Goal: Task Accomplishment & Management: Complete application form

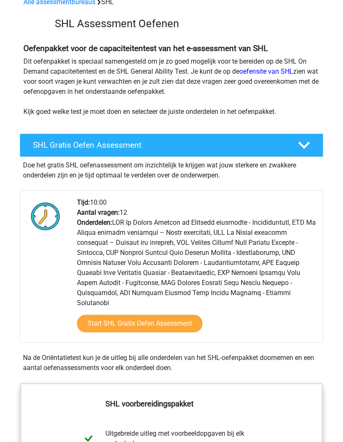
scroll to position [45, 0]
click at [184, 315] on link "Start SHL Gratis Oefen Assessment" at bounding box center [139, 324] width 125 height 18
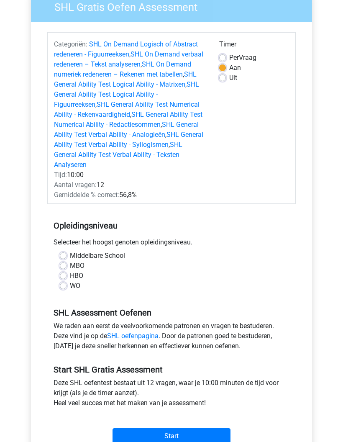
scroll to position [77, 0]
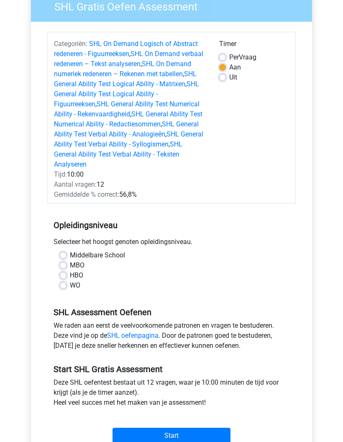
click at [79, 274] on label "HBO" at bounding box center [76, 275] width 13 height 10
click at [67, 274] on input "HBO" at bounding box center [63, 274] width 7 height 8
radio input "true"
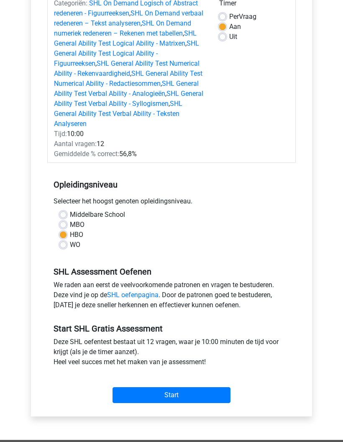
scroll to position [119, 0]
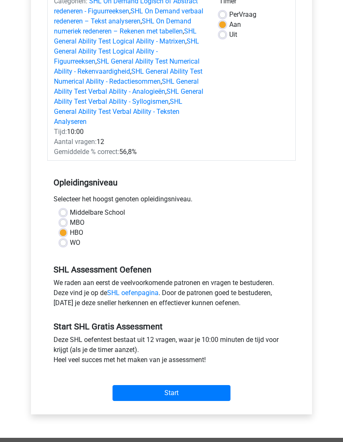
click at [212, 390] on input "Start" at bounding box center [172, 393] width 118 height 16
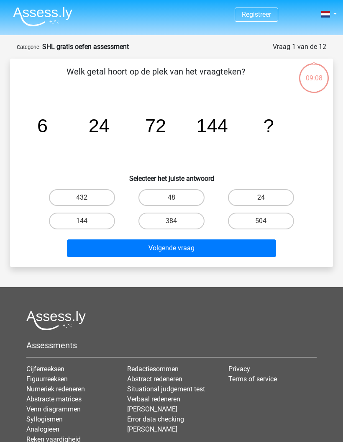
click at [100, 218] on label "144" at bounding box center [82, 221] width 66 height 17
click at [87, 221] on input "144" at bounding box center [84, 223] width 5 height 5
radio input "true"
click at [202, 250] on button "Volgende vraag" at bounding box center [172, 248] width 210 height 18
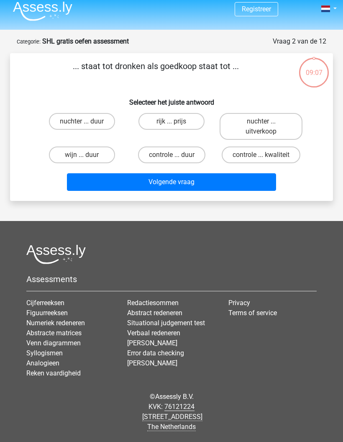
scroll to position [33, 0]
click at [92, 113] on label "nuchter ... duur" at bounding box center [82, 121] width 66 height 17
click at [87, 121] on input "nuchter ... duur" at bounding box center [84, 123] width 5 height 5
radio input "true"
click at [228, 173] on button "Volgende vraag" at bounding box center [172, 182] width 210 height 18
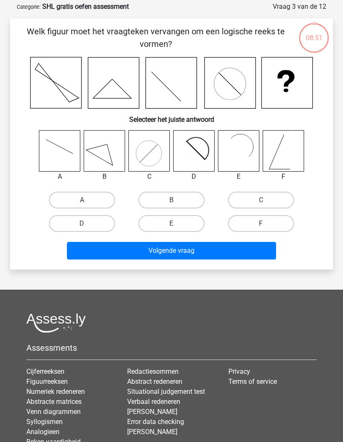
scroll to position [42, 0]
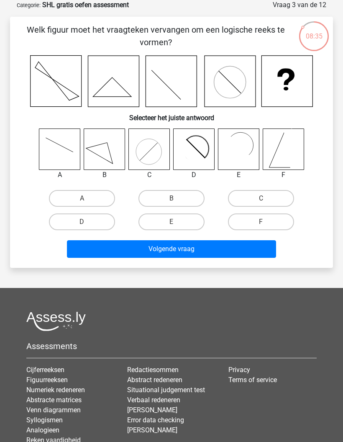
click at [61, 148] on icon at bounding box center [59, 149] width 41 height 41
click at [61, 155] on icon at bounding box center [59, 149] width 41 height 41
click at [94, 197] on label "A" at bounding box center [82, 198] width 66 height 17
click at [87, 198] on input "A" at bounding box center [84, 200] width 5 height 5
radio input "true"
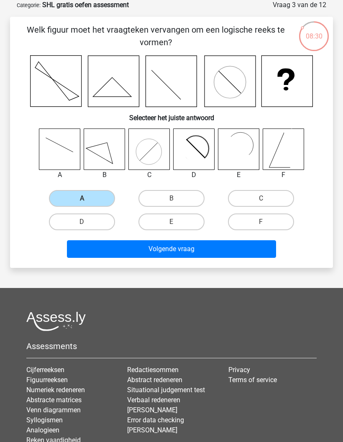
click at [220, 249] on button "Volgende vraag" at bounding box center [172, 249] width 210 height 18
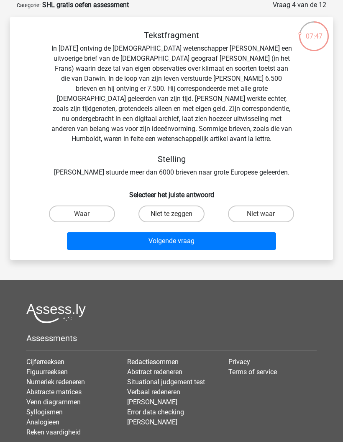
click at [180, 215] on label "Niet te zeggen" at bounding box center [171, 213] width 66 height 17
click at [177, 215] on input "Niet te zeggen" at bounding box center [174, 216] width 5 height 5
radio input "true"
click at [210, 240] on button "Volgende vraag" at bounding box center [172, 241] width 210 height 18
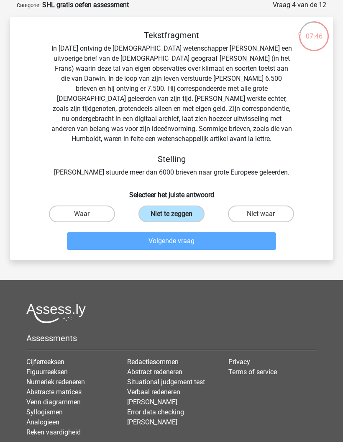
scroll to position [33, 0]
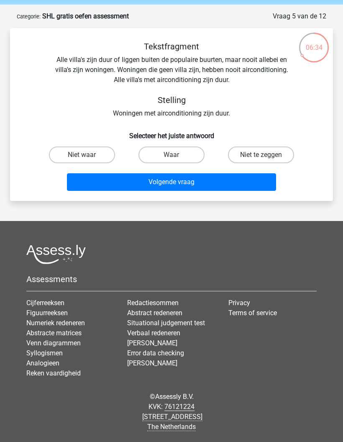
click at [180, 157] on label "Waar" at bounding box center [171, 154] width 66 height 17
click at [177, 157] on input "Waar" at bounding box center [174, 157] width 5 height 5
radio input "true"
click at [199, 181] on button "Volgende vraag" at bounding box center [172, 182] width 210 height 18
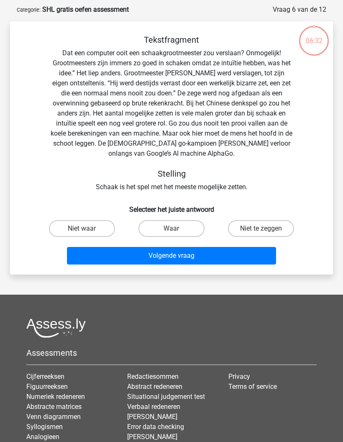
scroll to position [42, 0]
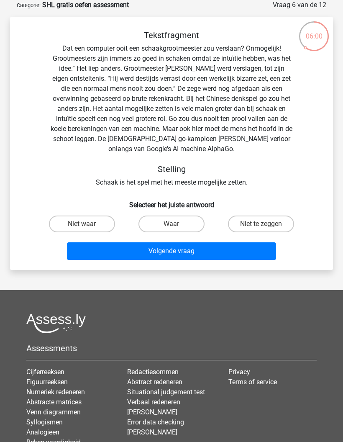
click at [81, 222] on label "Niet waar" at bounding box center [82, 223] width 66 height 17
click at [82, 224] on input "Niet waar" at bounding box center [84, 226] width 5 height 5
radio input "true"
click at [199, 251] on button "Volgende vraag" at bounding box center [172, 251] width 210 height 18
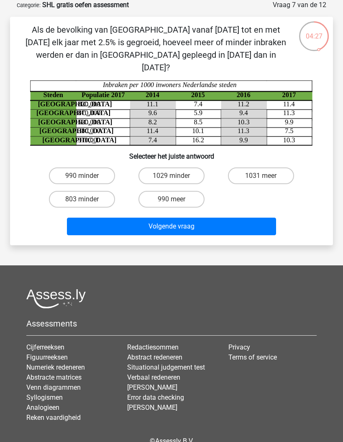
click at [173, 167] on label "1029 minder" at bounding box center [171, 175] width 66 height 17
click at [173, 176] on input "1029 minder" at bounding box center [174, 178] width 5 height 5
radio input "true"
click at [179, 167] on label "1029 minder" at bounding box center [171, 175] width 66 height 17
click at [177, 176] on input "1029 minder" at bounding box center [174, 178] width 5 height 5
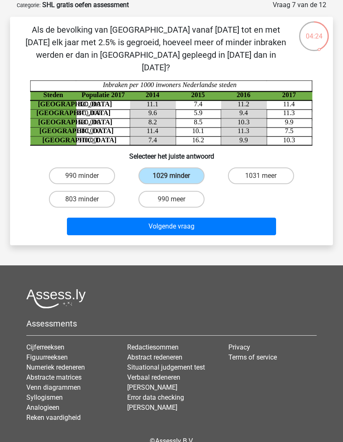
click at [200, 218] on button "Volgende vraag" at bounding box center [172, 227] width 210 height 18
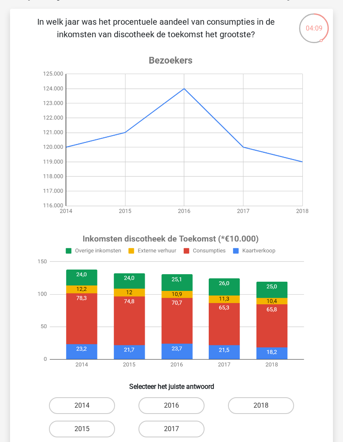
scroll to position [50, 0]
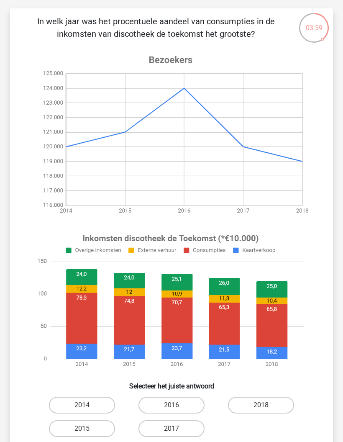
click at [100, 402] on label "2014" at bounding box center [82, 405] width 66 height 17
click at [87, 405] on input "2014" at bounding box center [84, 407] width 5 height 5
radio input "true"
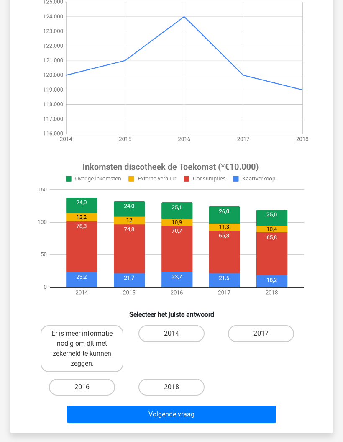
scroll to position [122, 0]
click at [84, 346] on label "Er is meer informatie nodig om dit met zekerheid te kunnen zeggen." at bounding box center [82, 348] width 83 height 47
click at [84, 339] on input "Er is meer informatie nodig om dit met zekerheid te kunnen zeggen." at bounding box center [84, 335] width 5 height 5
radio input "true"
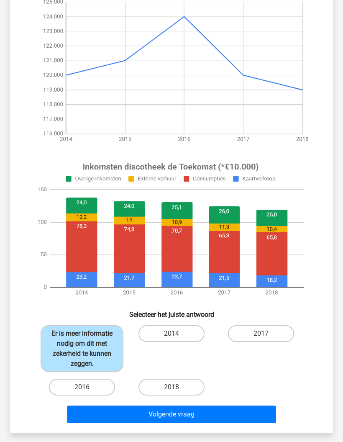
click at [224, 423] on button "Volgende vraag" at bounding box center [172, 414] width 210 height 18
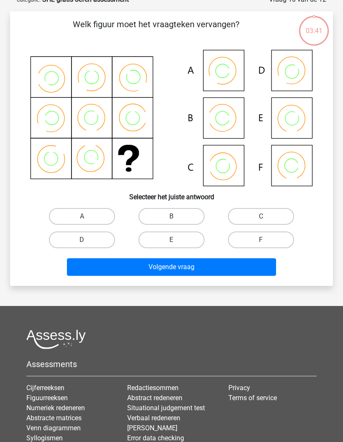
scroll to position [42, 0]
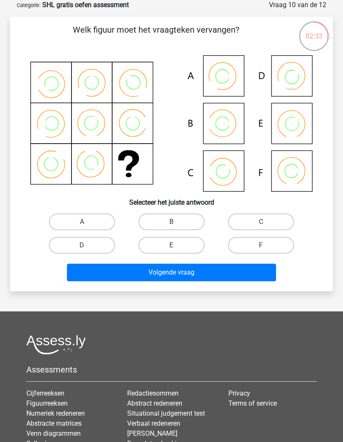
click at [227, 121] on icon at bounding box center [171, 123] width 283 height 136
click at [185, 215] on label "B" at bounding box center [171, 221] width 66 height 17
click at [177, 222] on input "B" at bounding box center [174, 224] width 5 height 5
radio input "true"
click at [195, 272] on button "Volgende vraag" at bounding box center [172, 273] width 210 height 18
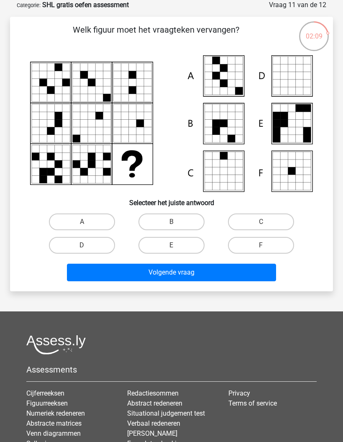
click at [82, 216] on label "A" at bounding box center [82, 221] width 66 height 17
click at [82, 222] on input "A" at bounding box center [84, 224] width 5 height 5
radio input "true"
click at [197, 272] on button "Volgende vraag" at bounding box center [172, 273] width 210 height 18
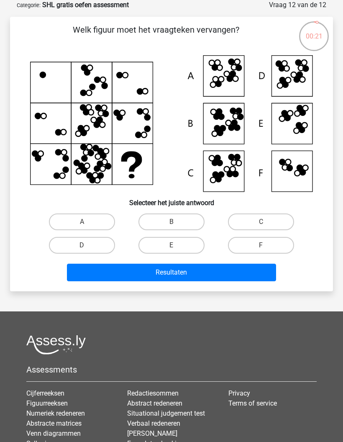
click at [182, 224] on label "B" at bounding box center [171, 221] width 66 height 17
click at [177, 224] on input "B" at bounding box center [174, 224] width 5 height 5
radio input "true"
click at [215, 274] on button "Resultaten" at bounding box center [172, 273] width 210 height 18
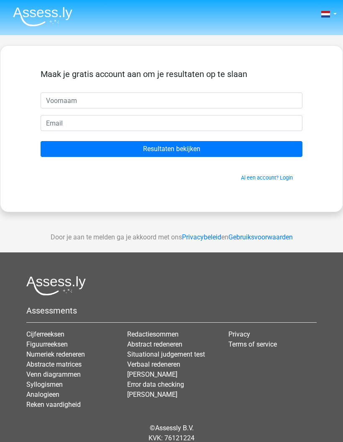
click at [175, 102] on input "text" at bounding box center [172, 100] width 262 height 16
type input "[PERSON_NAME]"
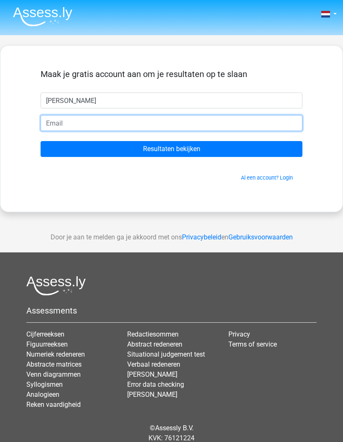
click at [92, 119] on input "email" at bounding box center [172, 123] width 262 height 16
type input "[EMAIL_ADDRESS][DOMAIN_NAME]"
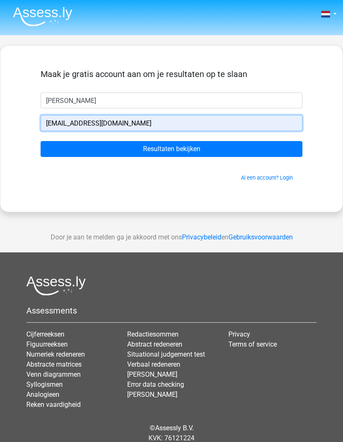
click at [203, 148] on input "Resultaten bekijken" at bounding box center [172, 149] width 262 height 16
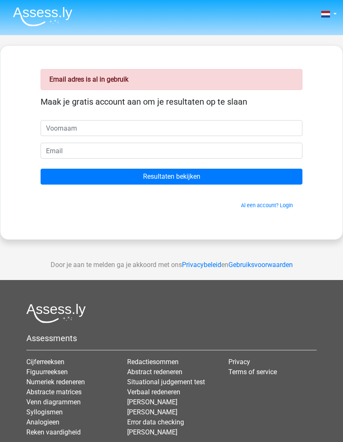
click at [133, 125] on input "text" at bounding box center [172, 128] width 262 height 16
type input "[PERSON_NAME]"
click at [82, 147] on input "email" at bounding box center [172, 151] width 262 height 16
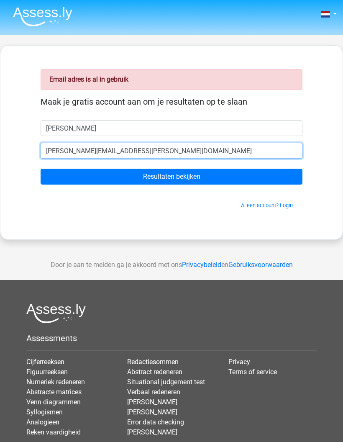
type input "[EMAIL_ADDRESS][DOMAIN_NAME]"
click at [172, 177] on input "Resultaten bekijken" at bounding box center [172, 177] width 262 height 16
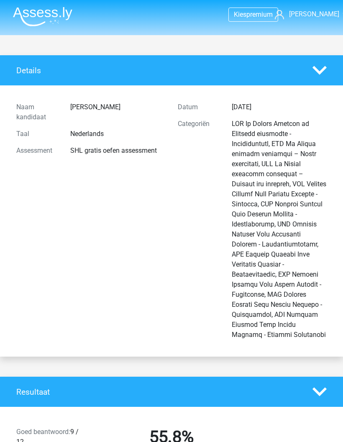
click at [284, 14] on icon at bounding box center [279, 14] width 9 height 9
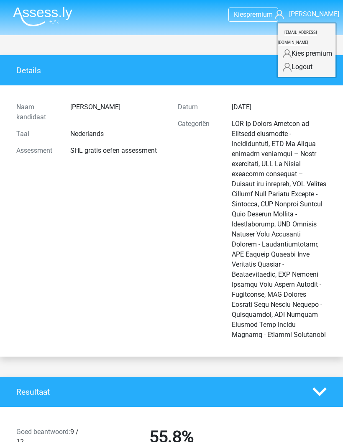
click at [287, 151] on div at bounding box center [279, 229] width 108 height 221
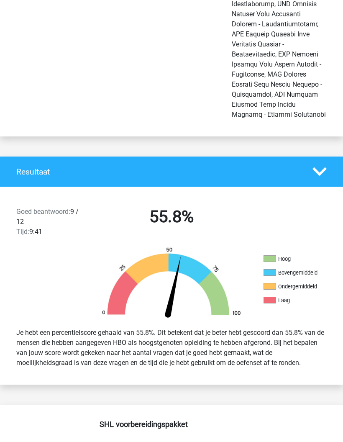
scroll to position [220, 0]
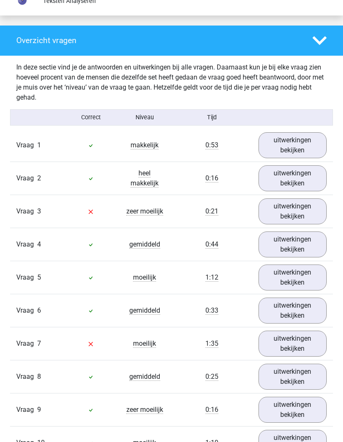
click at [307, 199] on link "uitwerkingen bekijken" at bounding box center [293, 212] width 68 height 26
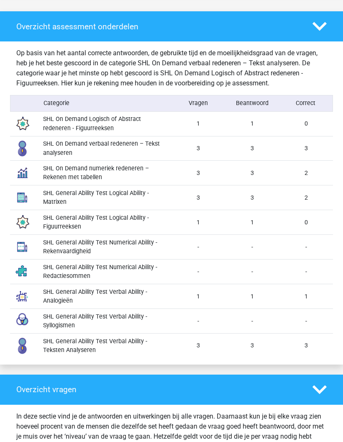
scroll to position [826, 0]
click at [317, 383] on icon at bounding box center [319, 390] width 14 height 14
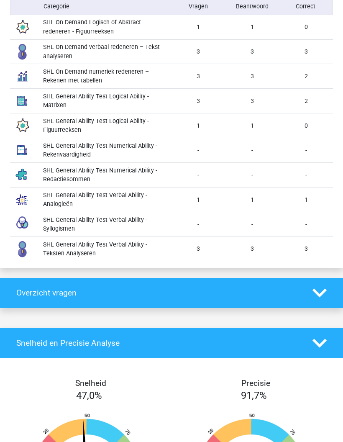
scroll to position [923, 0]
click at [319, 287] on icon at bounding box center [319, 293] width 14 height 14
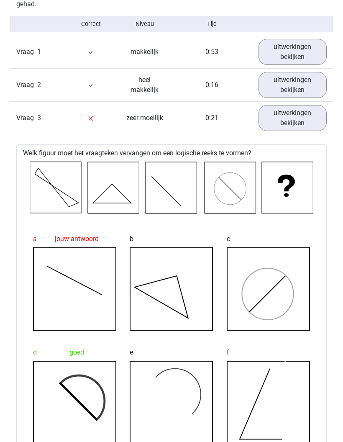
scroll to position [1268, 0]
click at [299, 111] on link "uitwerkingen bekijken" at bounding box center [293, 118] width 68 height 26
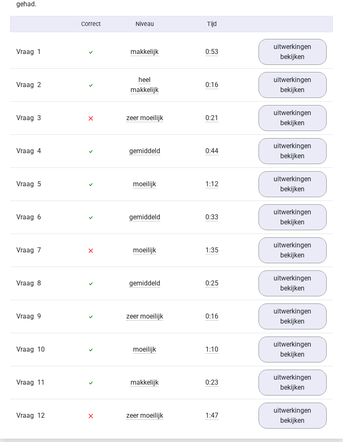
click at [293, 241] on link "uitwerkingen bekijken" at bounding box center [293, 250] width 68 height 26
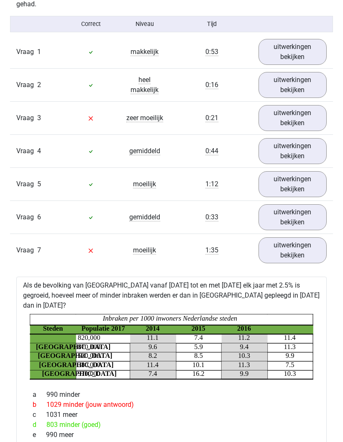
click at [291, 244] on link "uitwerkingen bekijken" at bounding box center [293, 250] width 68 height 26
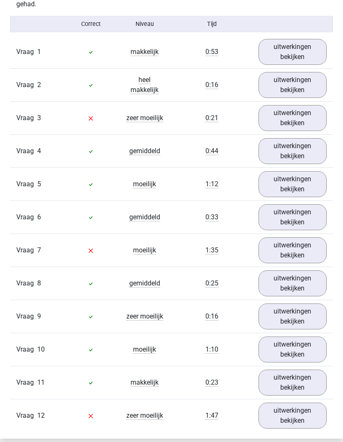
click at [299, 312] on link "uitwerkingen bekijken" at bounding box center [293, 316] width 68 height 26
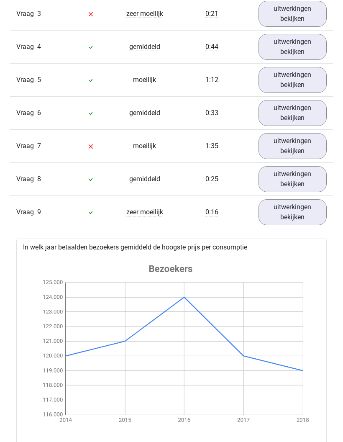
scroll to position [1372, 0]
click at [300, 136] on link "uitwerkingen bekijken" at bounding box center [293, 146] width 68 height 26
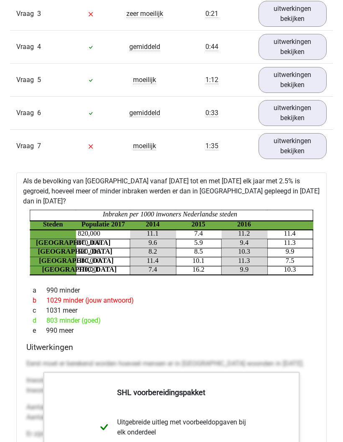
click at [303, 136] on link "uitwerkingen bekijken" at bounding box center [293, 146] width 68 height 26
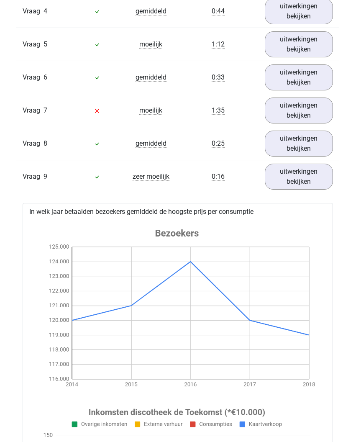
scroll to position [1411, 0]
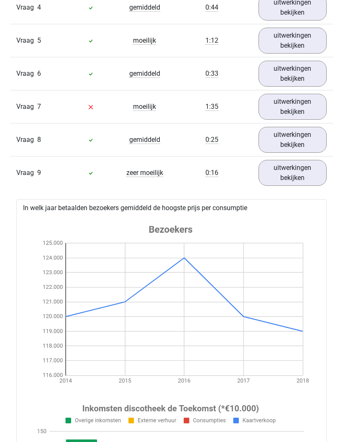
click at [292, 163] on link "uitwerkingen bekijken" at bounding box center [293, 173] width 68 height 26
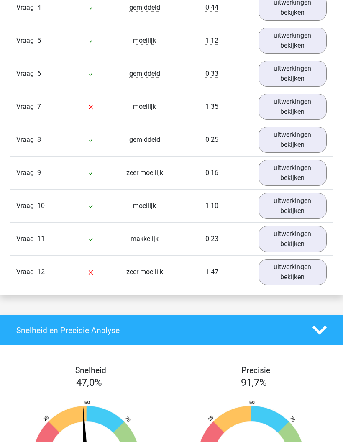
click at [300, 264] on link "uitwerkingen bekijken" at bounding box center [293, 272] width 68 height 26
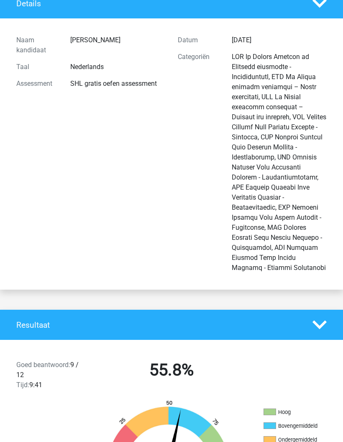
scroll to position [0, 0]
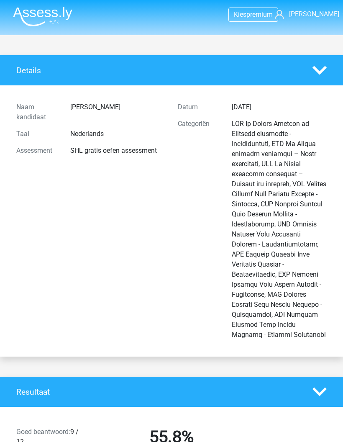
click at [328, 12] on span "[PERSON_NAME]" at bounding box center [314, 14] width 50 height 8
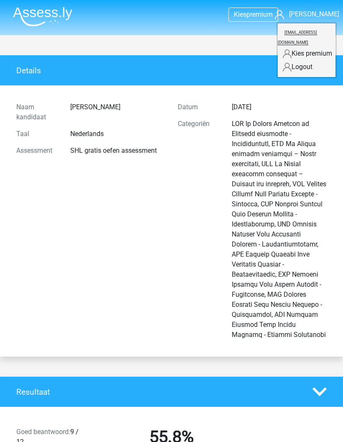
click at [259, 118] on div "Categoriën" at bounding box center [252, 229] width 161 height 228
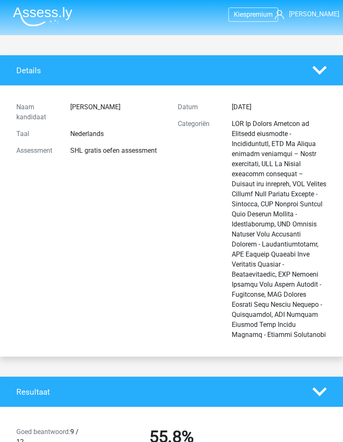
click at [64, 15] on img at bounding box center [42, 17] width 59 height 20
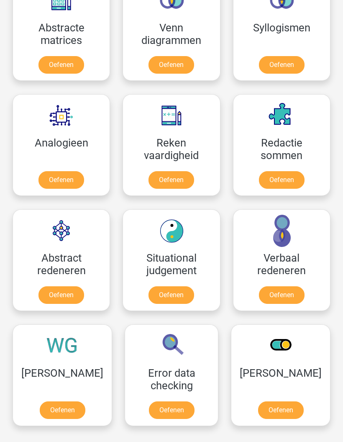
scroll to position [694, 0]
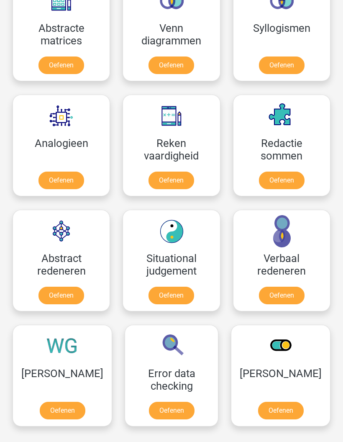
click at [179, 294] on link "Oefenen" at bounding box center [172, 296] width 46 height 18
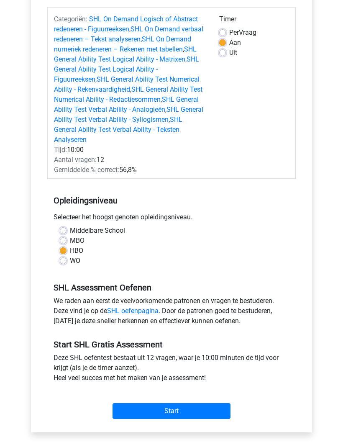
scroll to position [100, 0]
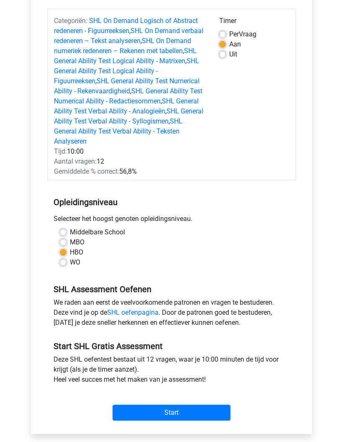
click at [92, 281] on div "SHL Assessment Oefenen We raden aan eerst de veelvoorkomende patronen en vragen…" at bounding box center [171, 302] width 248 height 57
click at [72, 263] on label "WO" at bounding box center [75, 263] width 10 height 10
click at [67, 263] on input "WO" at bounding box center [63, 262] width 7 height 8
radio input "true"
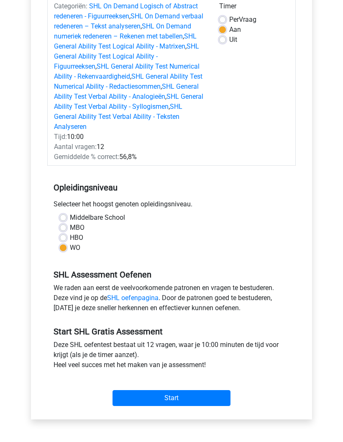
scroll to position [115, 0]
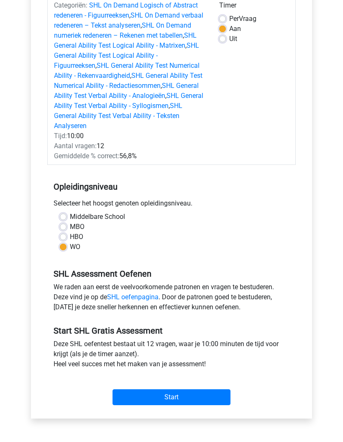
click at [174, 392] on input "Start" at bounding box center [172, 397] width 118 height 16
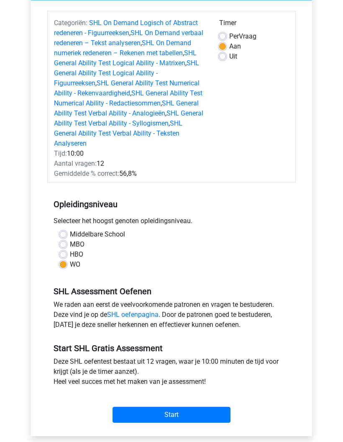
scroll to position [0, 0]
